Goal: Communication & Community: Connect with others

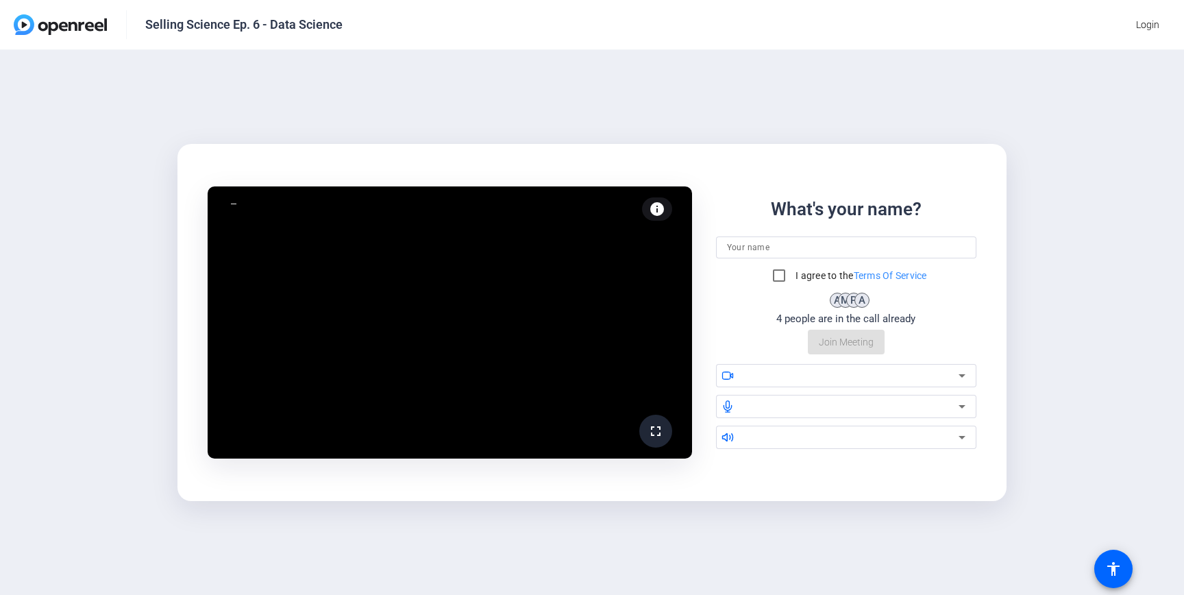
click at [797, 239] on input at bounding box center [846, 247] width 239 height 16
type input "Zakk"
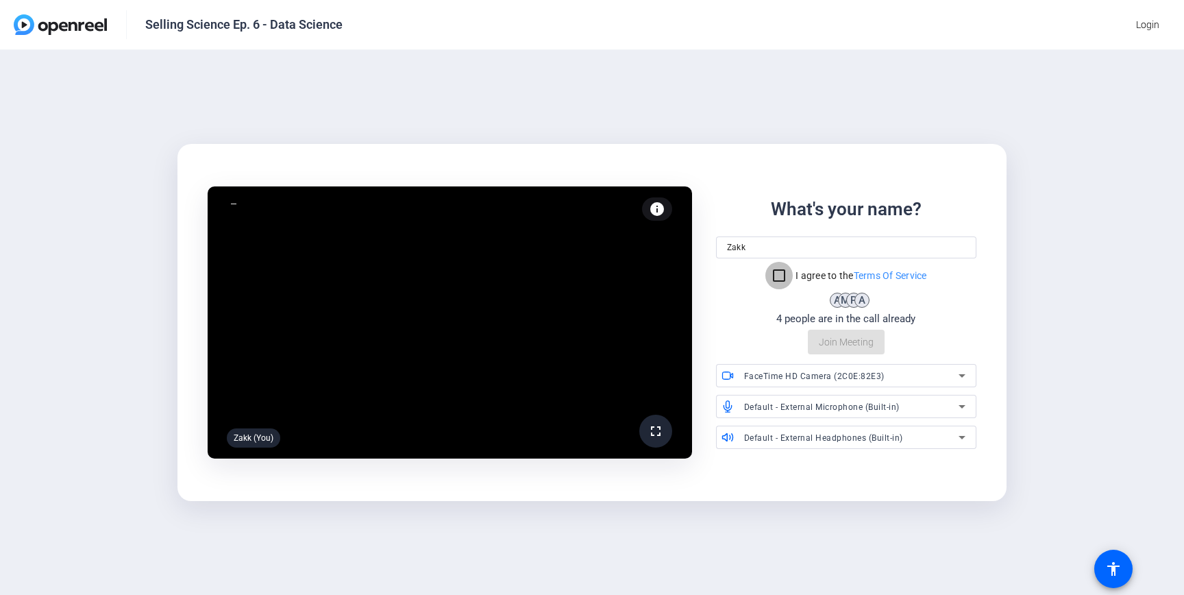
click at [771, 275] on input "I agree to the Terms Of Service" at bounding box center [778, 275] width 27 height 27
checkbox input "true"
click at [783, 381] on div "FaceTime HD Camera (2C0E:82E3)" at bounding box center [851, 375] width 215 height 17
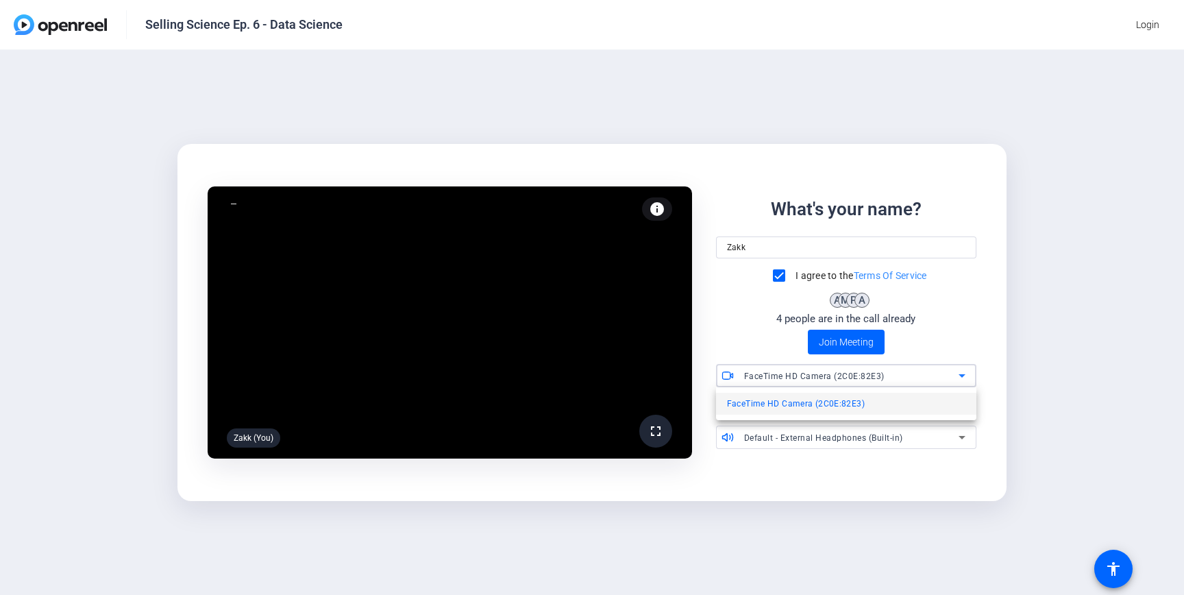
click at [790, 379] on div at bounding box center [592, 297] width 1184 height 595
click at [667, 212] on div "info Test your audio and video" at bounding box center [657, 208] width 30 height 23
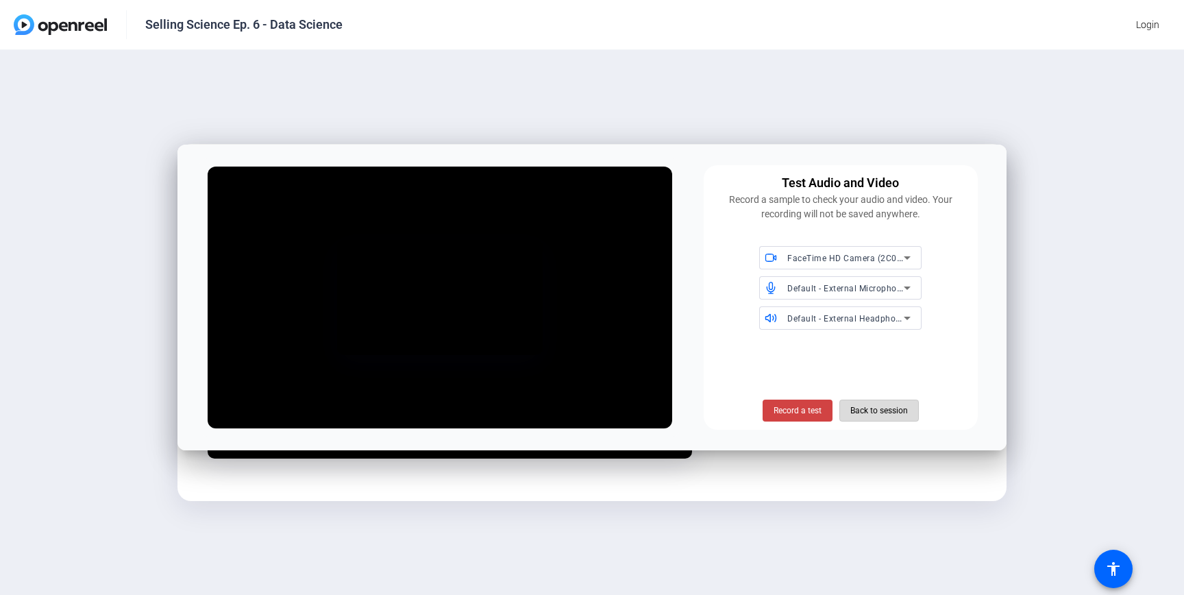
click at [895, 410] on span "Back to session" at bounding box center [879, 410] width 58 height 26
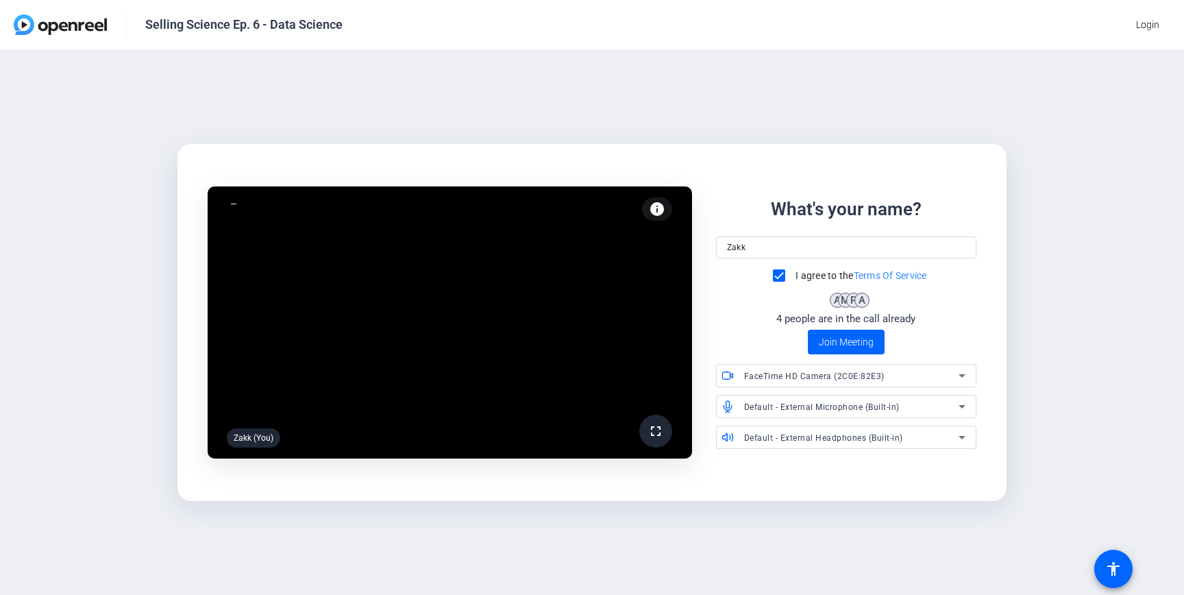
click at [229, 206] on div at bounding box center [234, 204] width 14 height 14
click at [233, 204] on div at bounding box center [234, 204] width 14 height 14
click at [251, 431] on div "Zakk (You)" at bounding box center [253, 437] width 53 height 19
click at [929, 369] on div "FaceTime HD Camera (2C0E:82E3)" at bounding box center [851, 375] width 215 height 17
click at [913, 401] on mat-option "FaceTime HD Camera (2C0E:82E3)" at bounding box center [846, 404] width 261 height 22
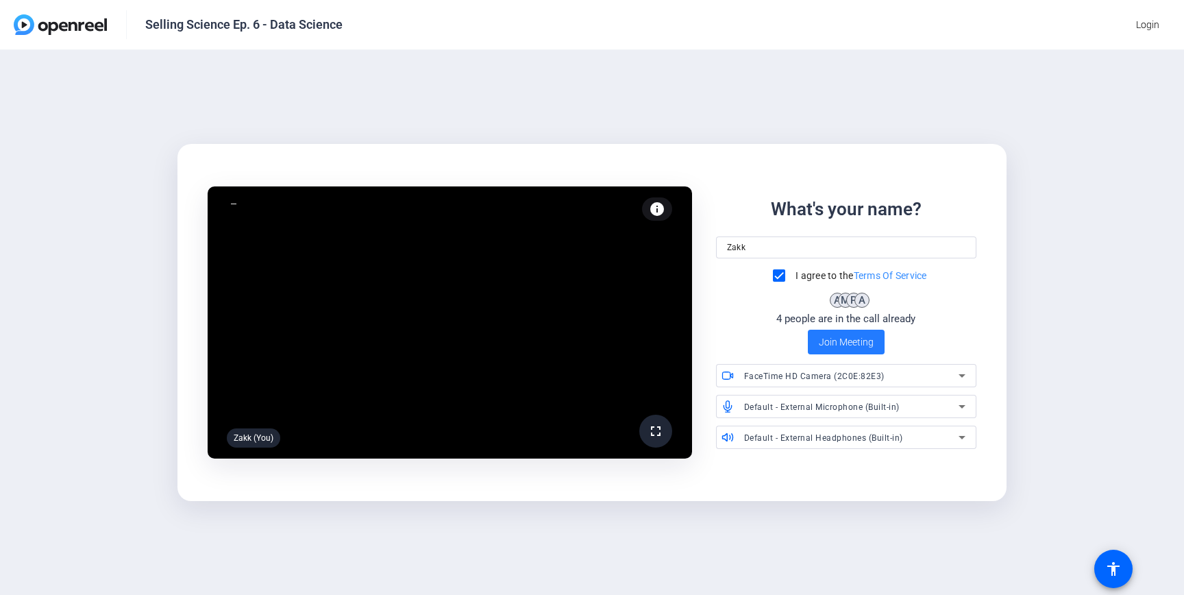
click at [842, 340] on span "Join Meeting" at bounding box center [846, 342] width 55 height 14
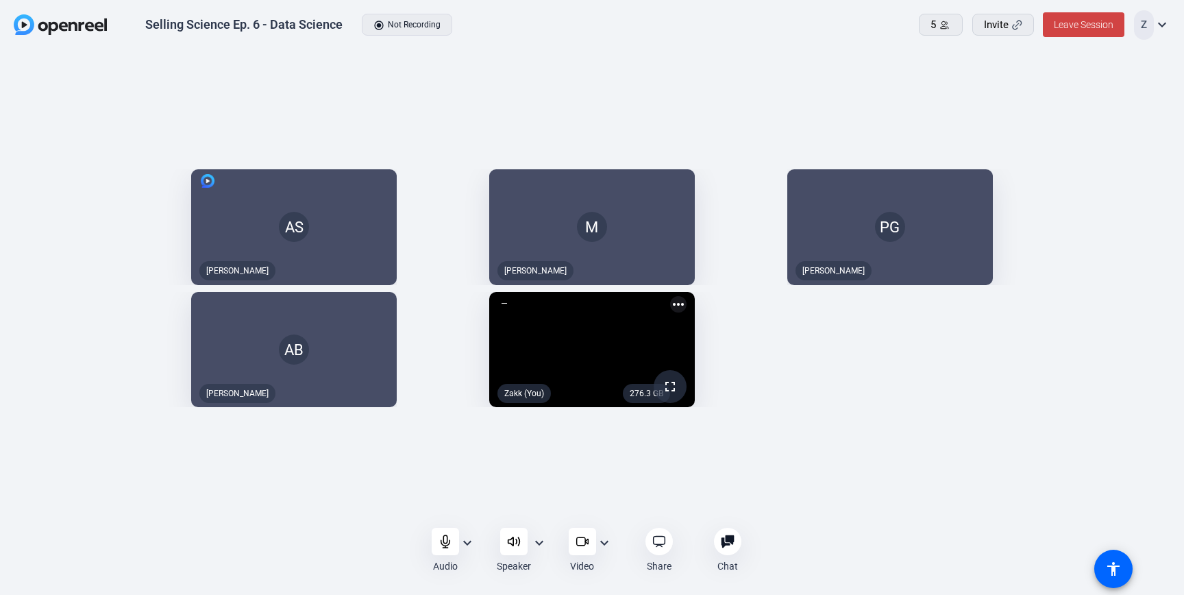
click at [605, 541] on mat-icon "expand_more" at bounding box center [604, 542] width 16 height 16
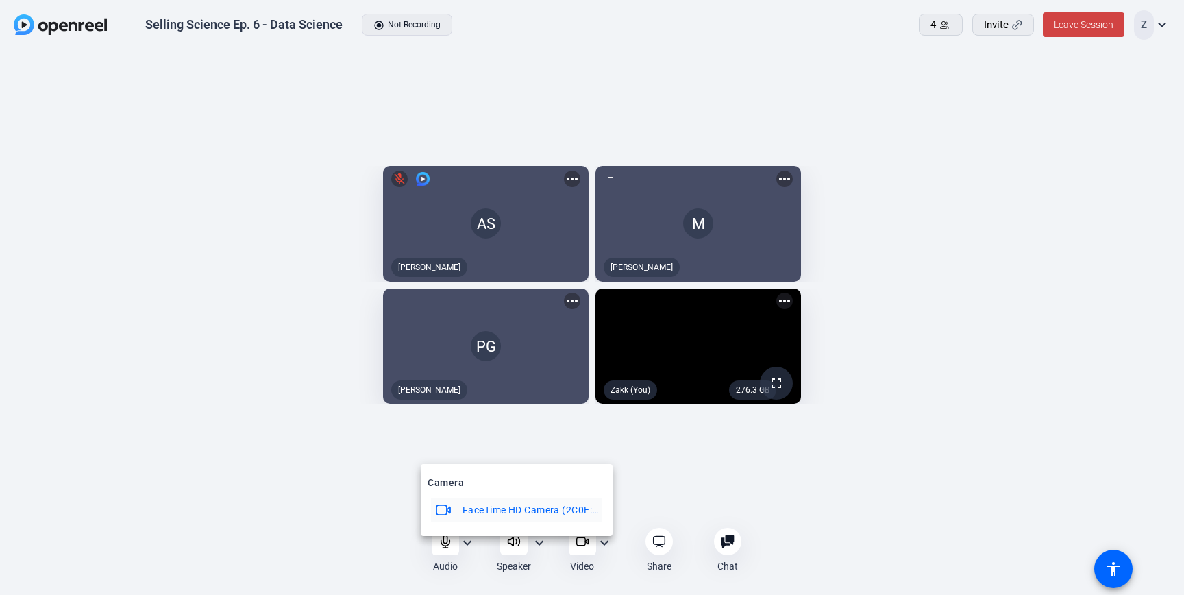
click at [604, 541] on div at bounding box center [592, 297] width 1184 height 595
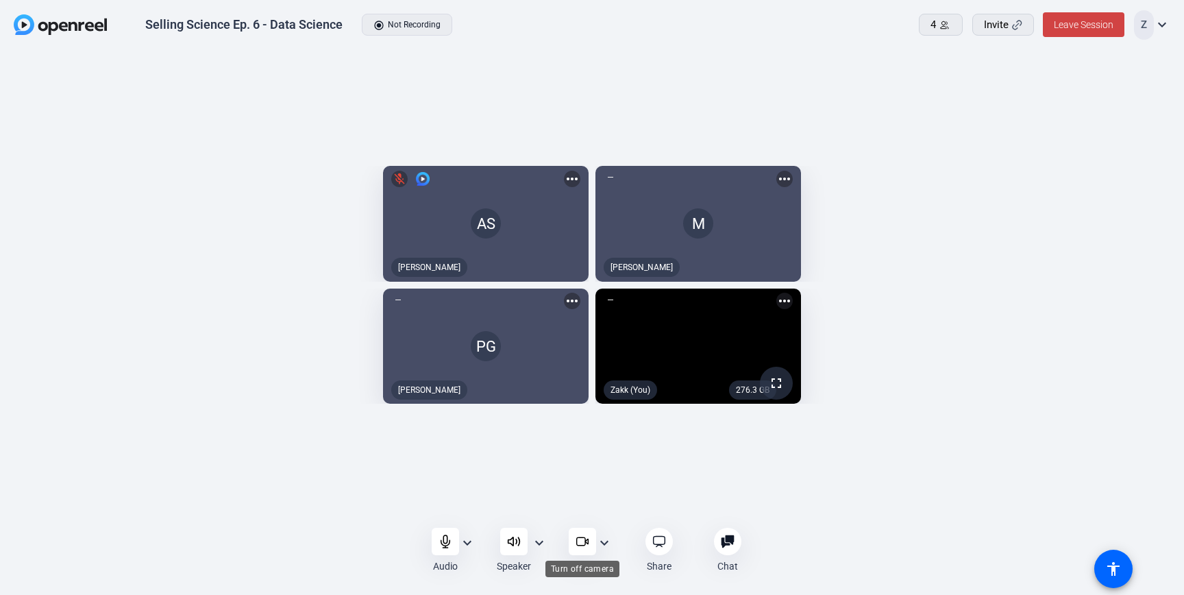
click at [586, 541] on icon at bounding box center [582, 541] width 14 height 14
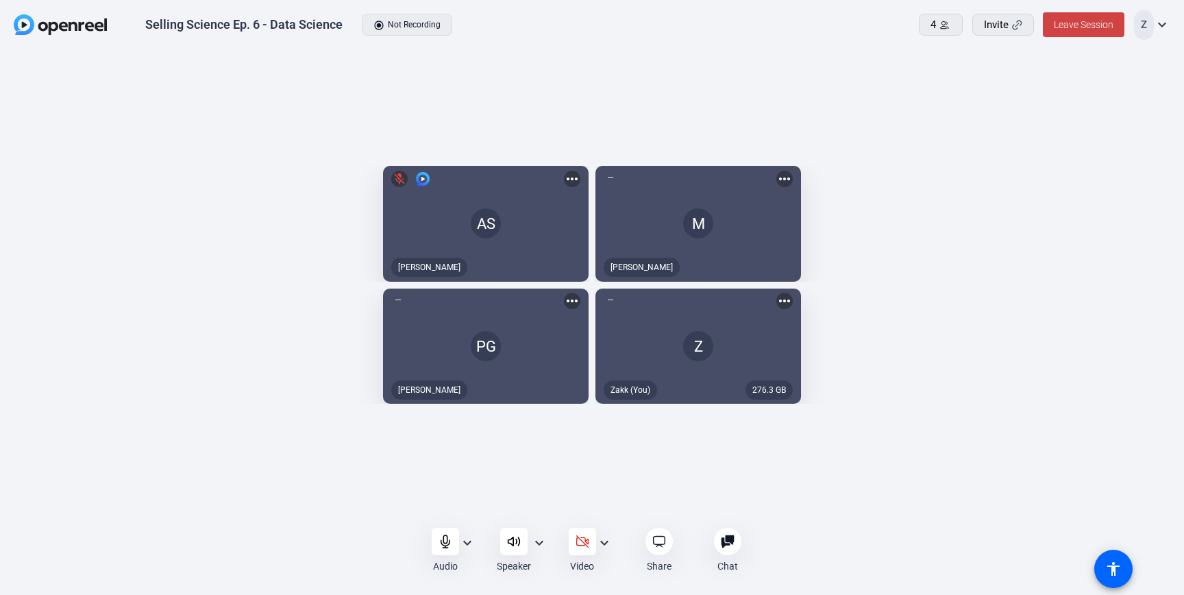
click at [1033, 373] on openreel-capture-lite-video-stream "276.3 GB Z Zakk (You) more_horiz" at bounding box center [879, 346] width 568 height 116
click at [442, 540] on icon at bounding box center [445, 541] width 14 height 14
click at [380, 539] on div "Audio expand_more Speaker expand_more Video expand_more Share Chat 0 more_horiz…" at bounding box center [592, 549] width 1184 height 47
click at [1097, 404] on openreel-capture-lite-video-stream "276.3 GB Z mic_off Zakk (You) more_horiz" at bounding box center [879, 346] width 568 height 116
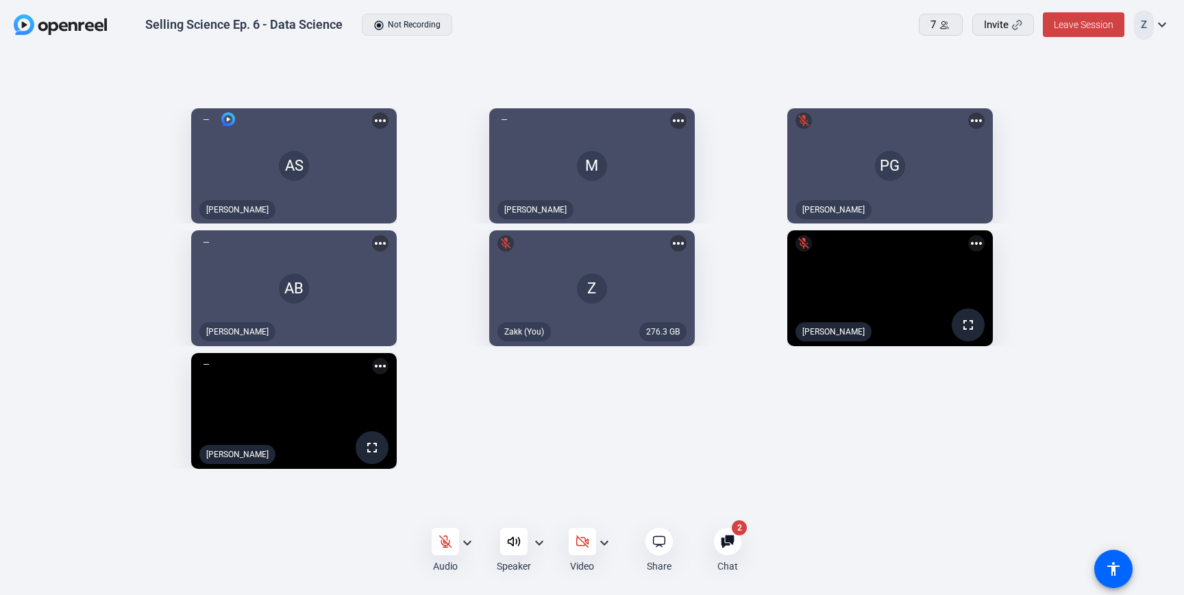
click at [725, 542] on icon at bounding box center [728, 541] width 14 height 14
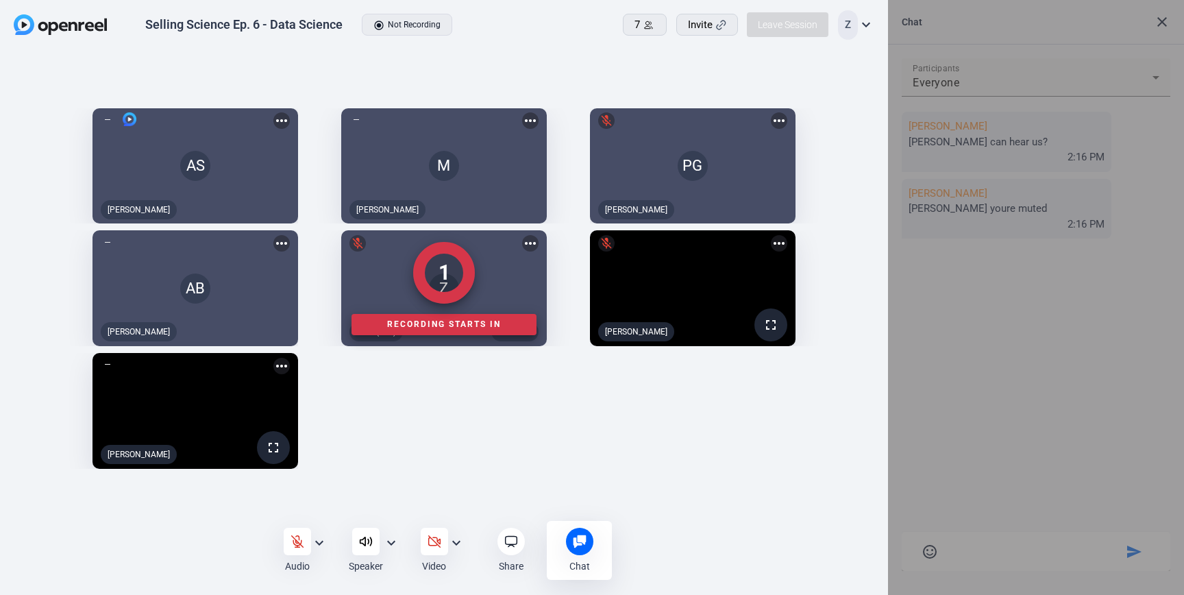
click at [1160, 23] on div at bounding box center [1036, 297] width 296 height 595
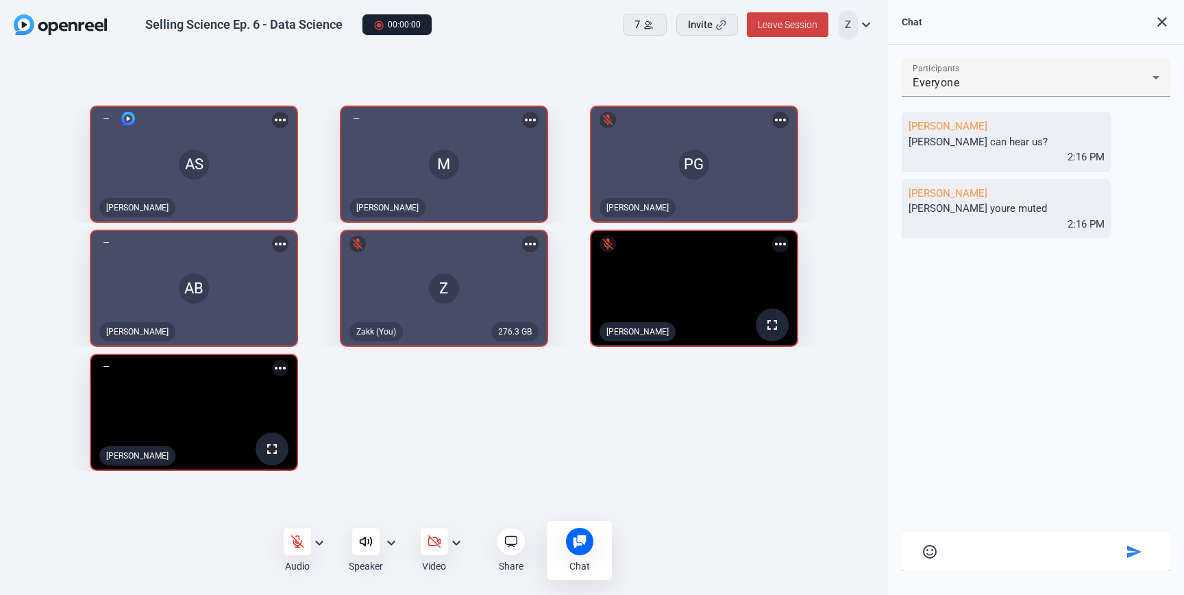
click at [1164, 22] on mat-icon "close" at bounding box center [1162, 22] width 16 height 16
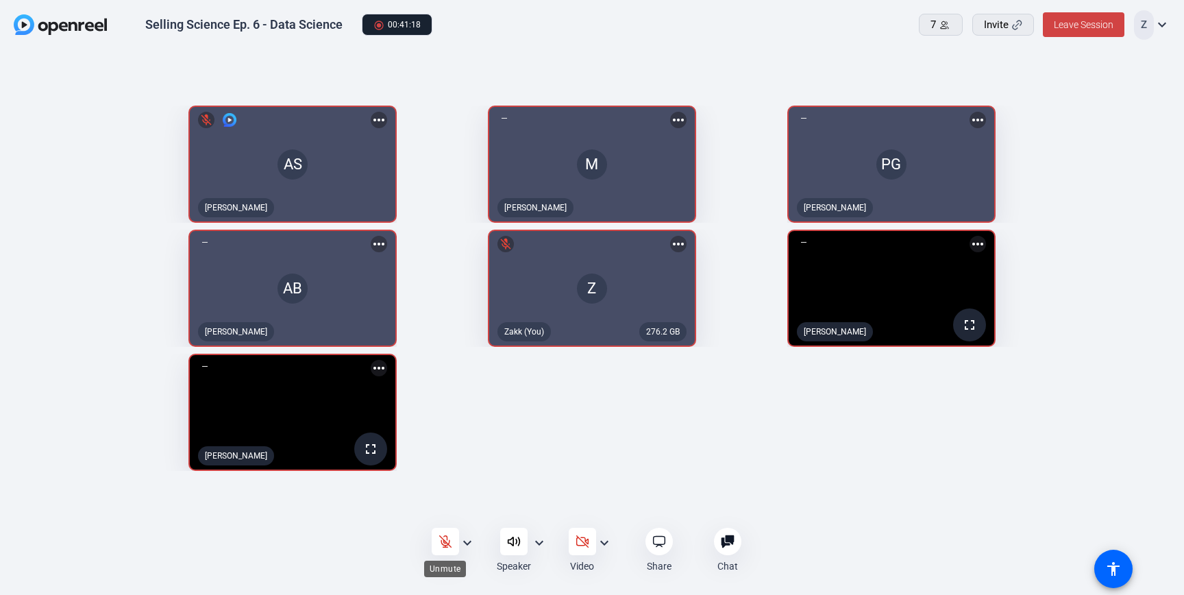
click at [447, 543] on icon at bounding box center [445, 541] width 12 height 12
click at [437, 545] on div at bounding box center [445, 540] width 27 height 27
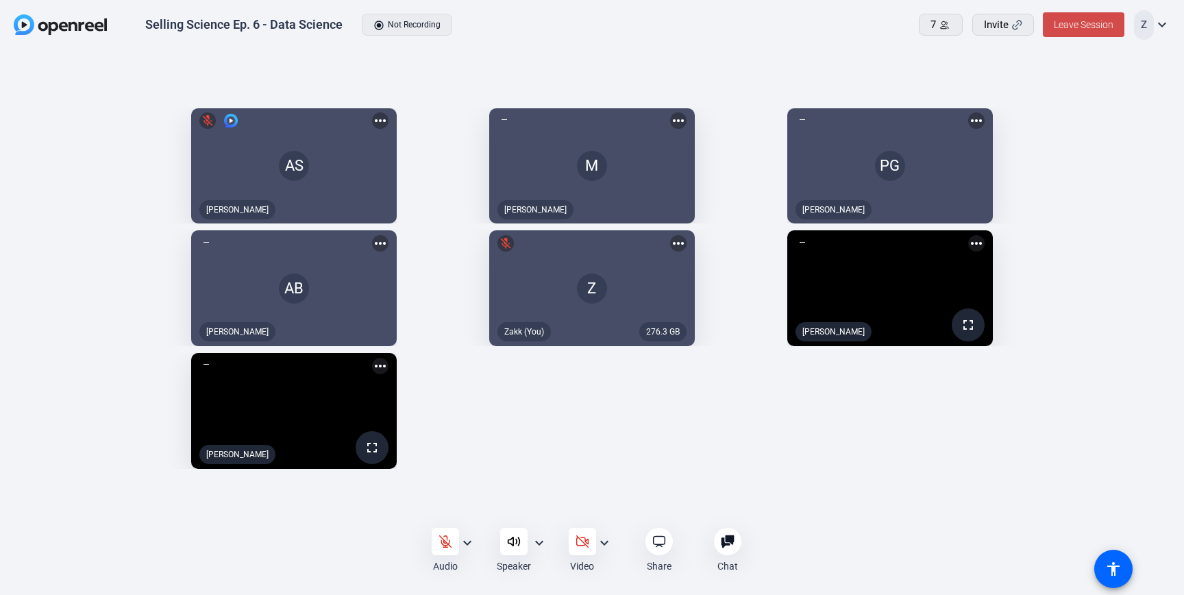
click at [1078, 23] on span "Leave Session" at bounding box center [1084, 24] width 60 height 11
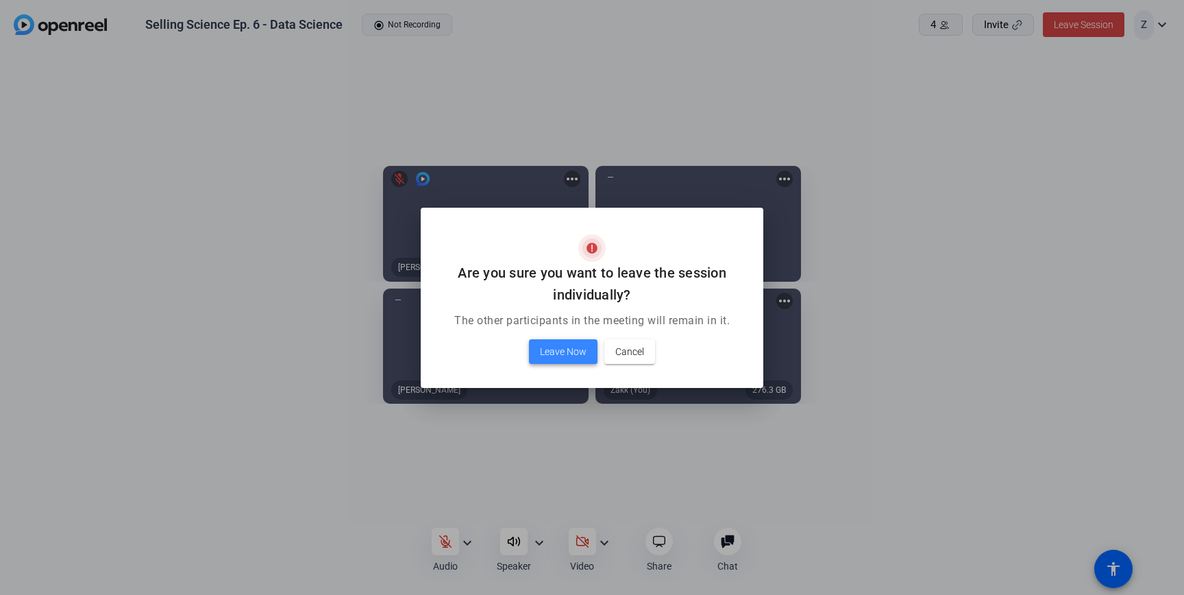
click at [575, 353] on span "Leave Now" at bounding box center [563, 351] width 47 height 16
